Goal: Entertainment & Leisure: Browse casually

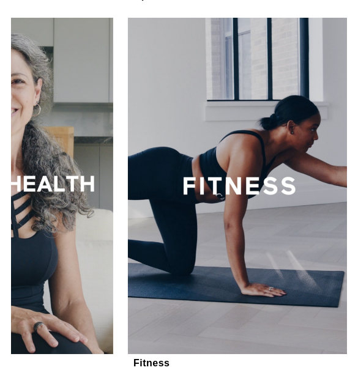
scroll to position [0, 977]
